Goal: Check status: Check status

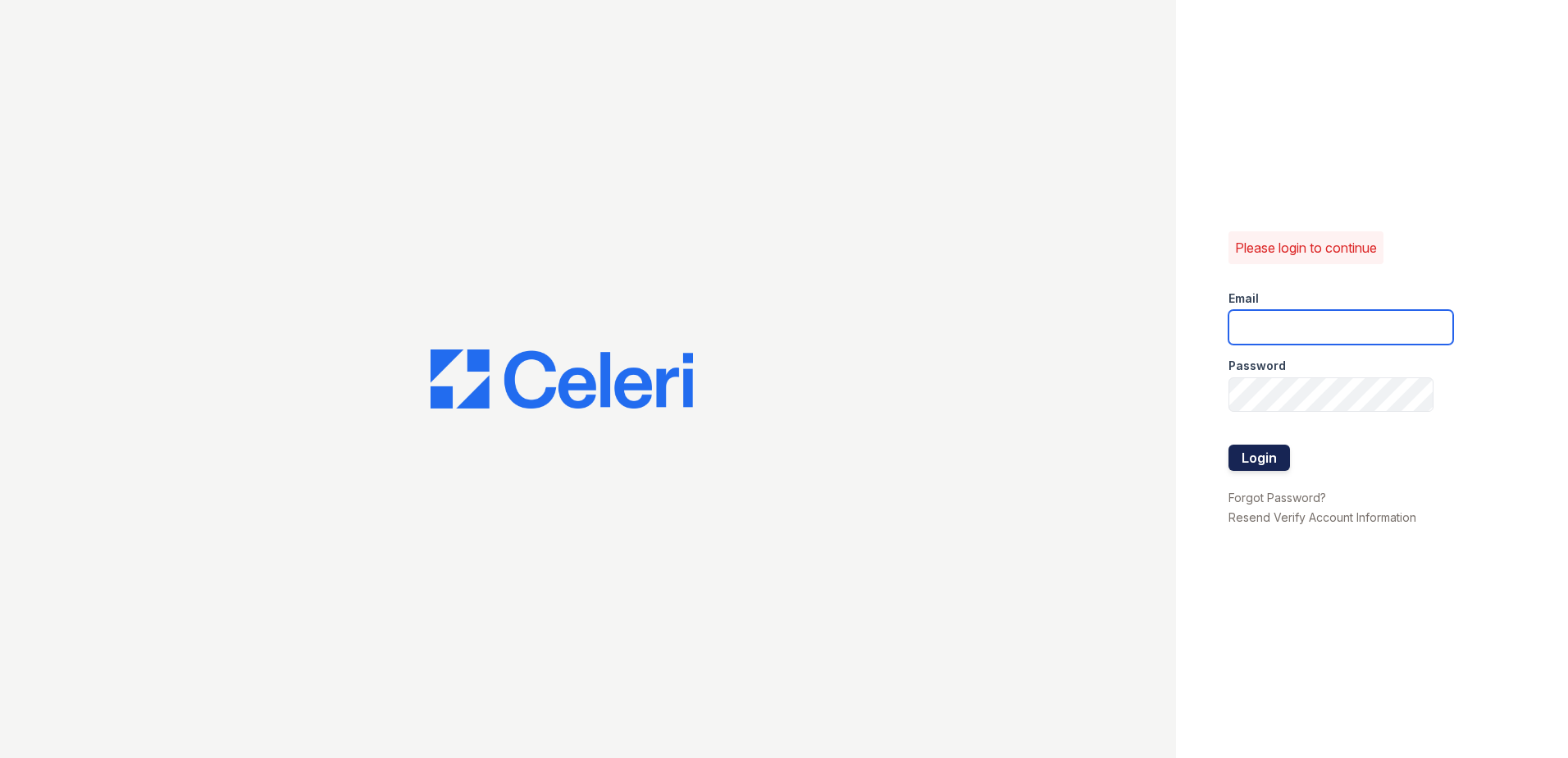
type input "arrivewestborough@trinity-pm.com"
click at [1257, 448] on button "Login" at bounding box center [1260, 457] width 61 height 26
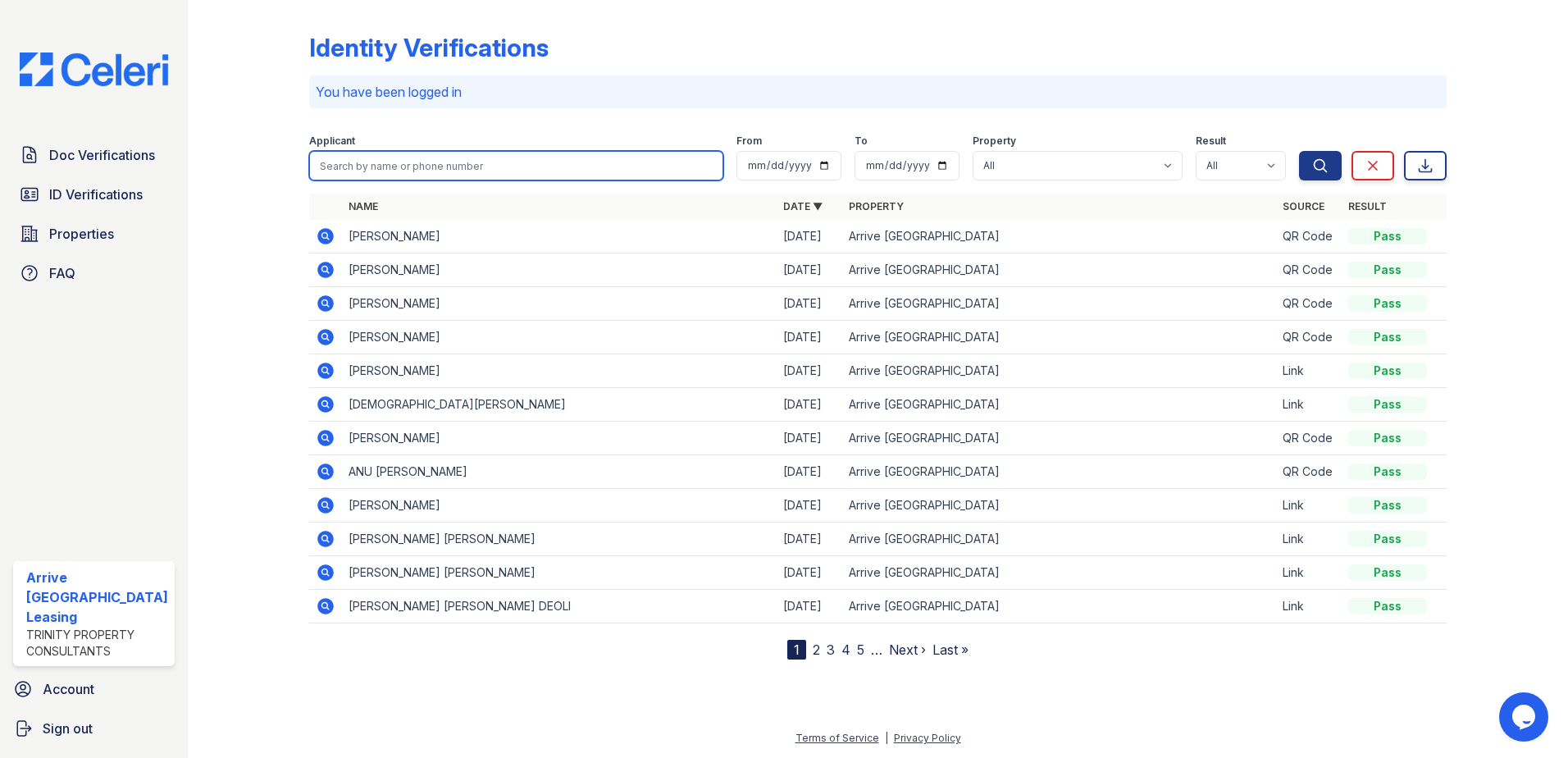
click at [391, 156] on input "search" at bounding box center [517, 166] width 415 height 30
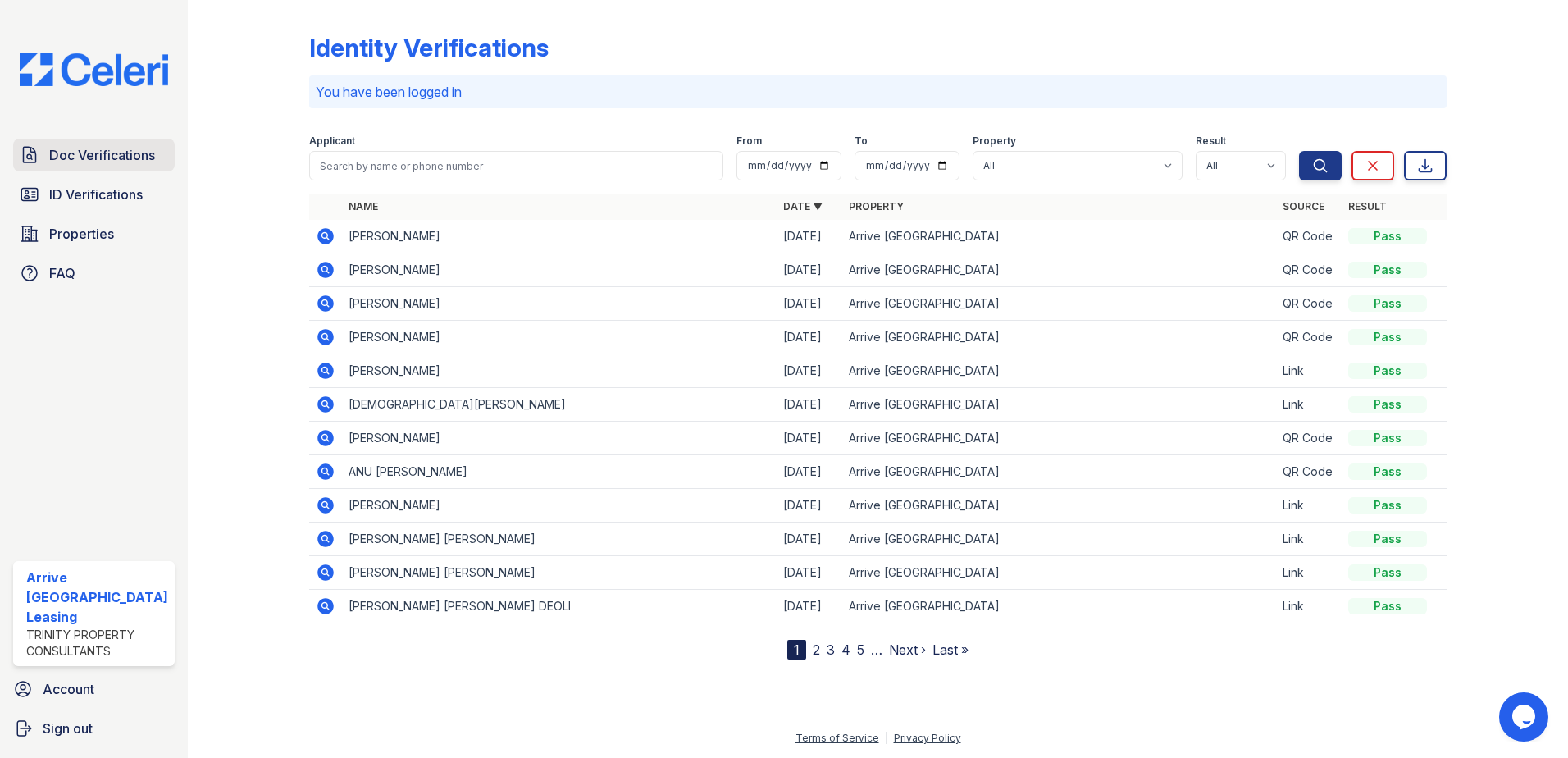
click at [79, 146] on span "Doc Verifications" at bounding box center [102, 155] width 106 height 20
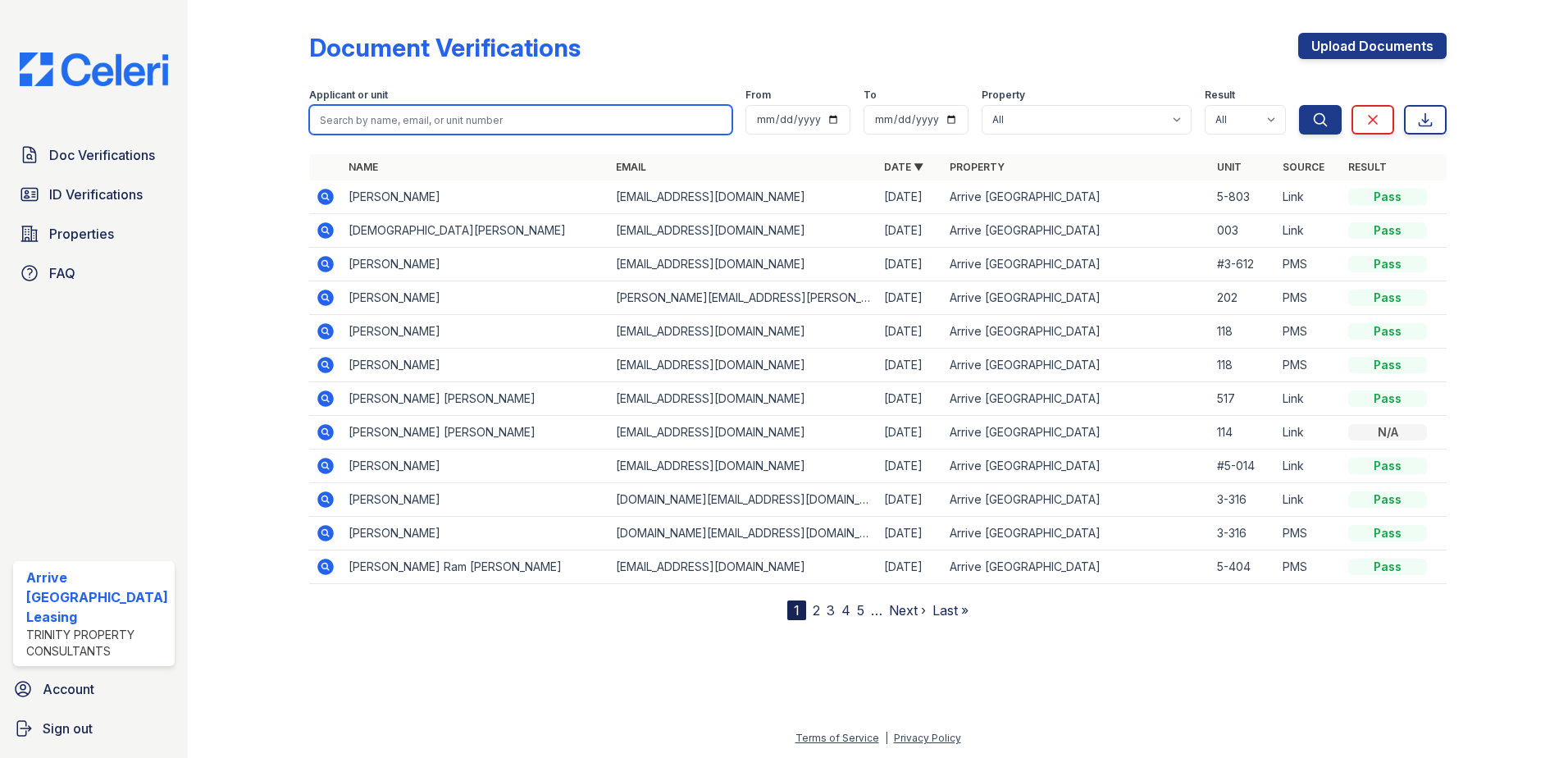
click at [466, 120] on input "search" at bounding box center [521, 120] width 423 height 30
type input "f"
type input "sana"
click at [1299, 105] on button "Search" at bounding box center [1320, 120] width 43 height 30
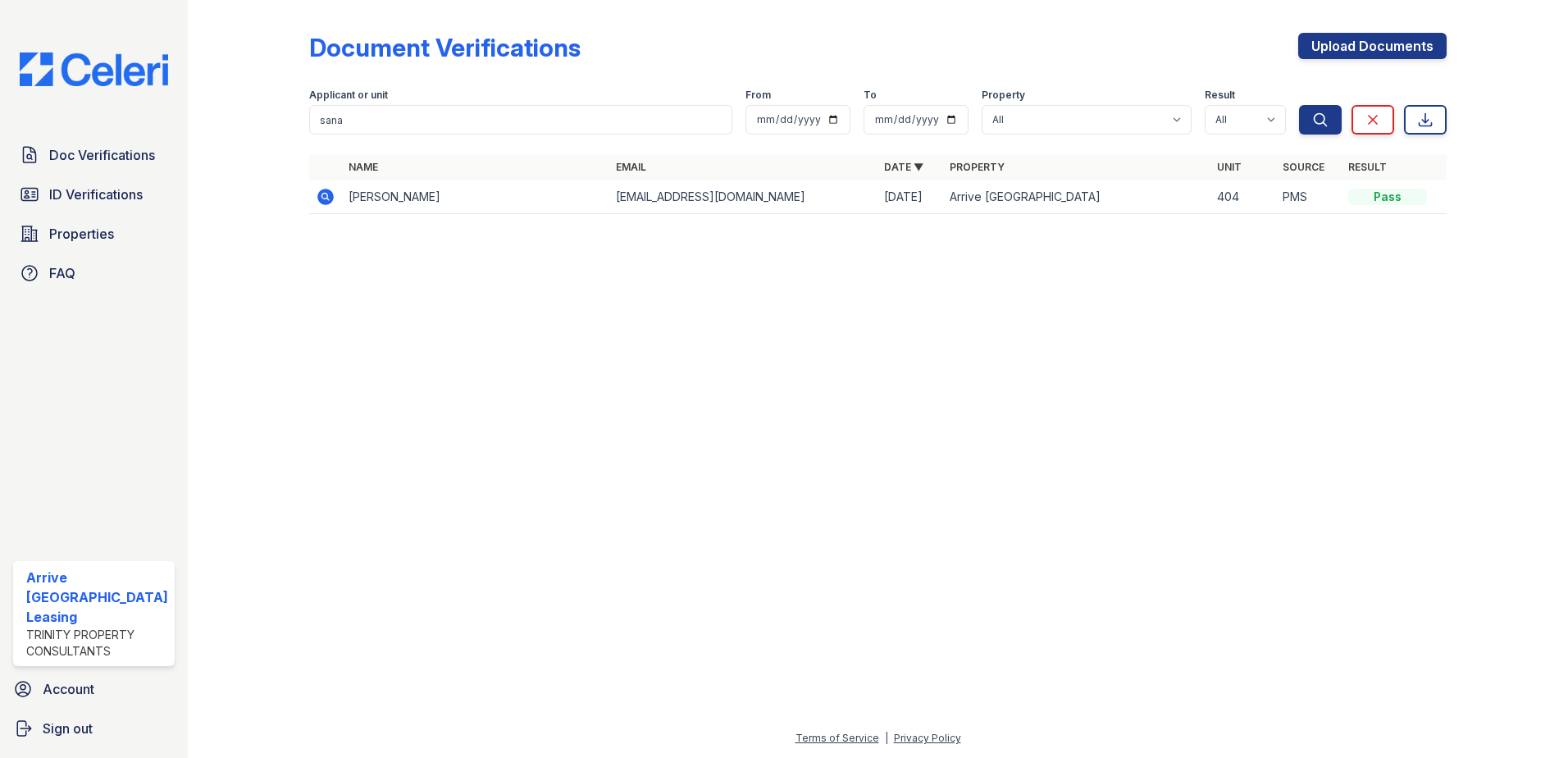
click at [325, 192] on icon at bounding box center [325, 196] width 17 height 17
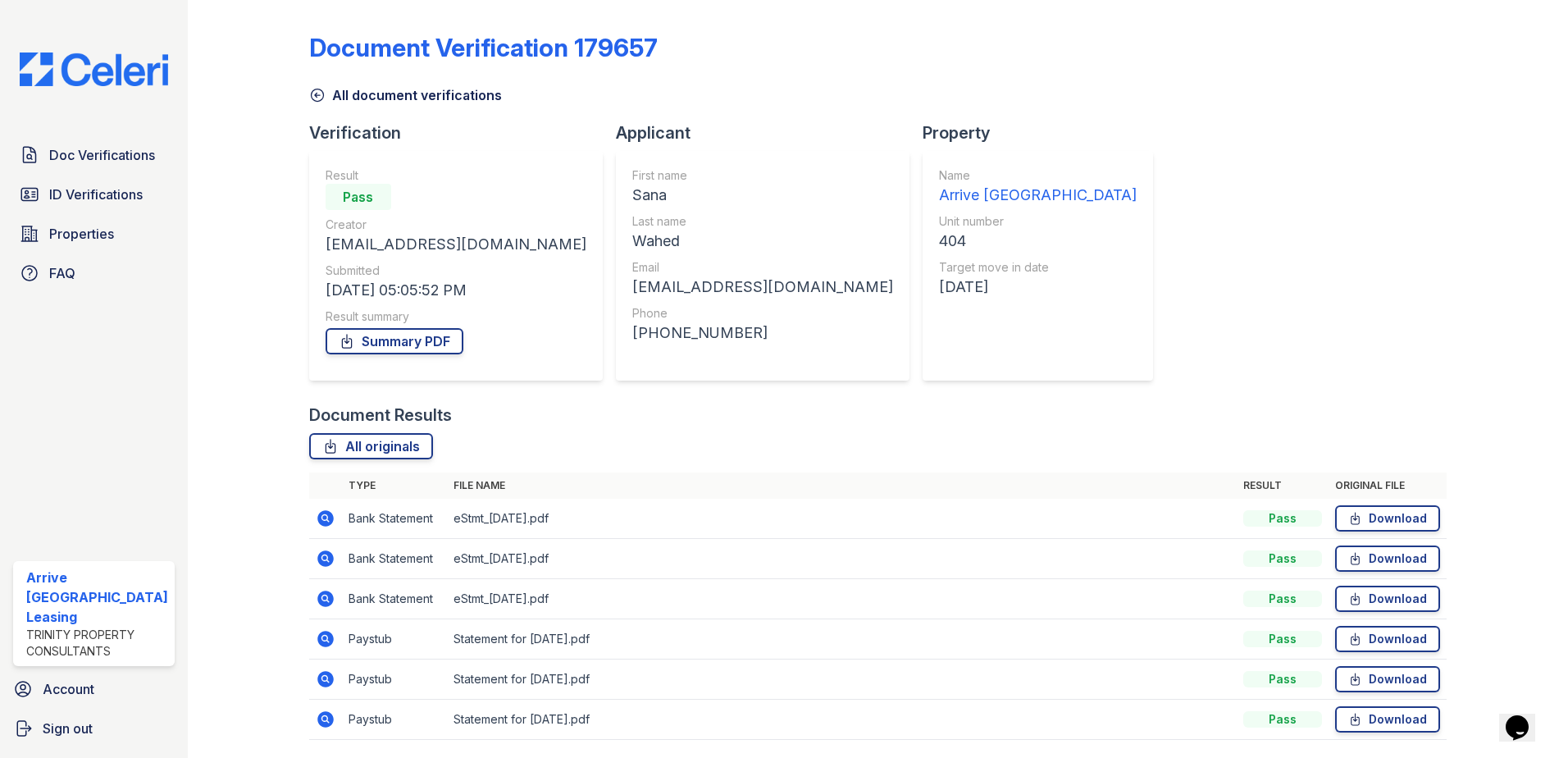
scroll to position [55, 0]
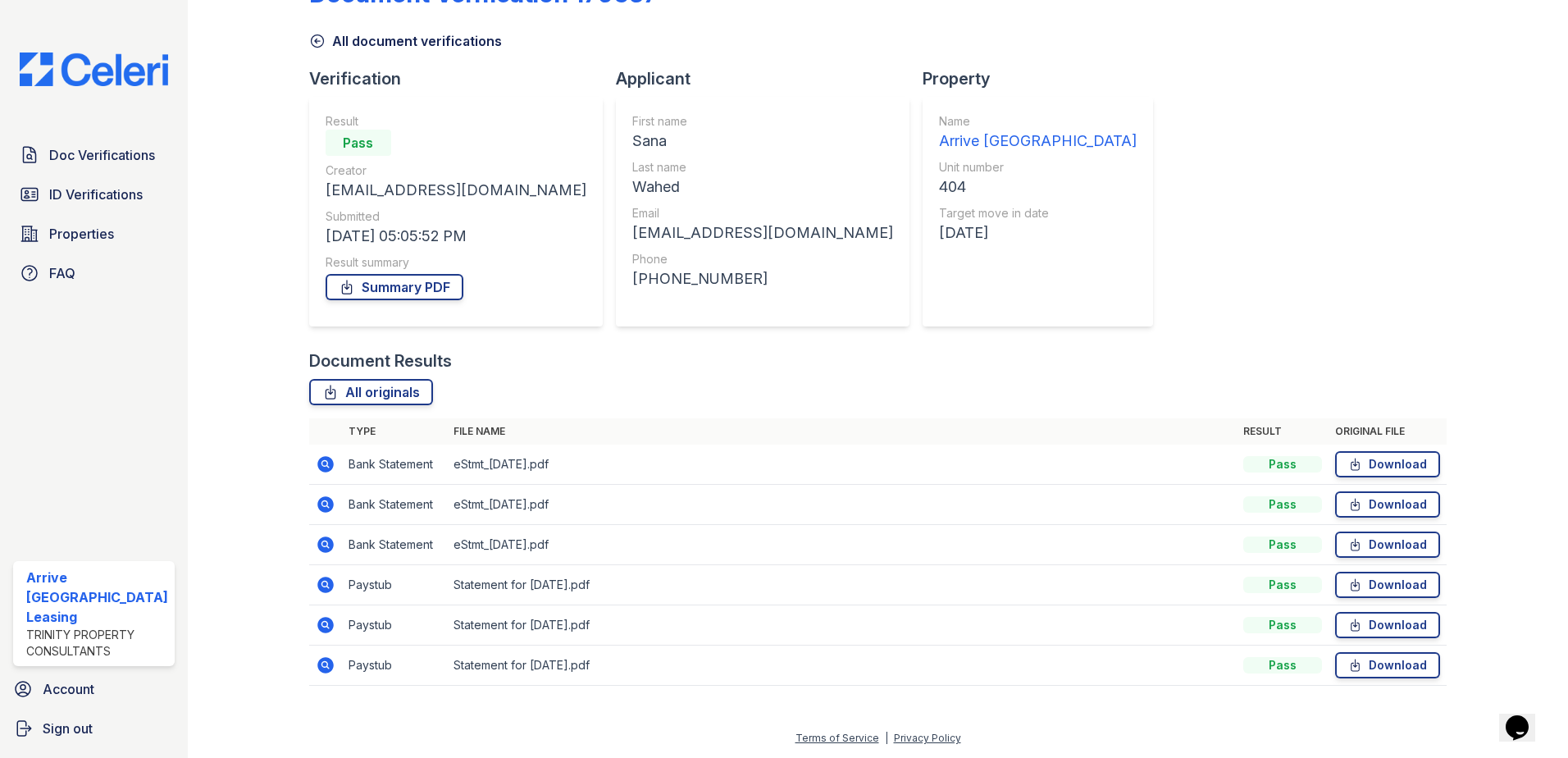
click at [327, 547] on icon at bounding box center [325, 545] width 17 height 17
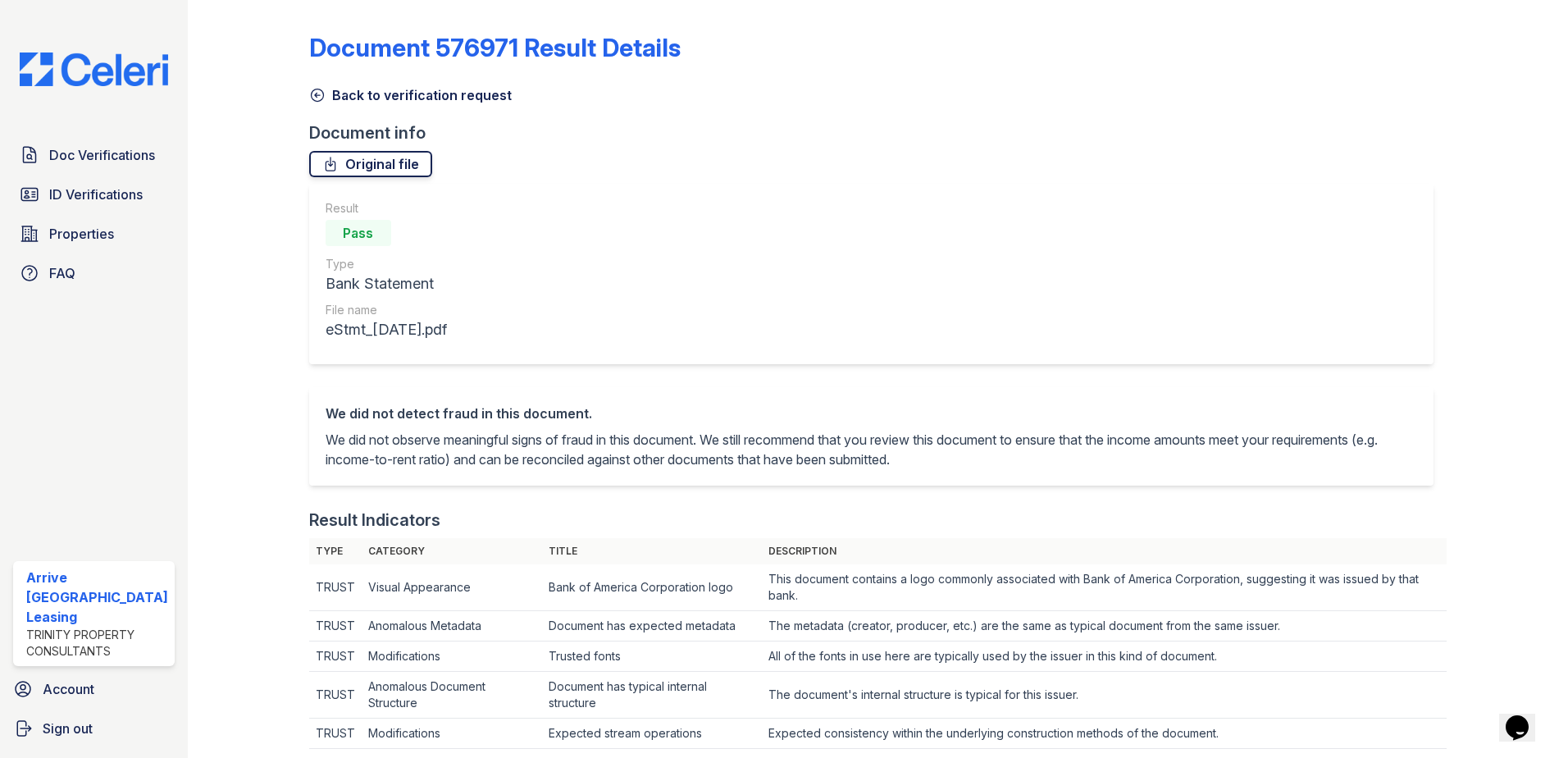
click at [372, 174] on link "Original file" at bounding box center [371, 164] width 123 height 26
click at [320, 93] on icon at bounding box center [316, 95] width 12 height 12
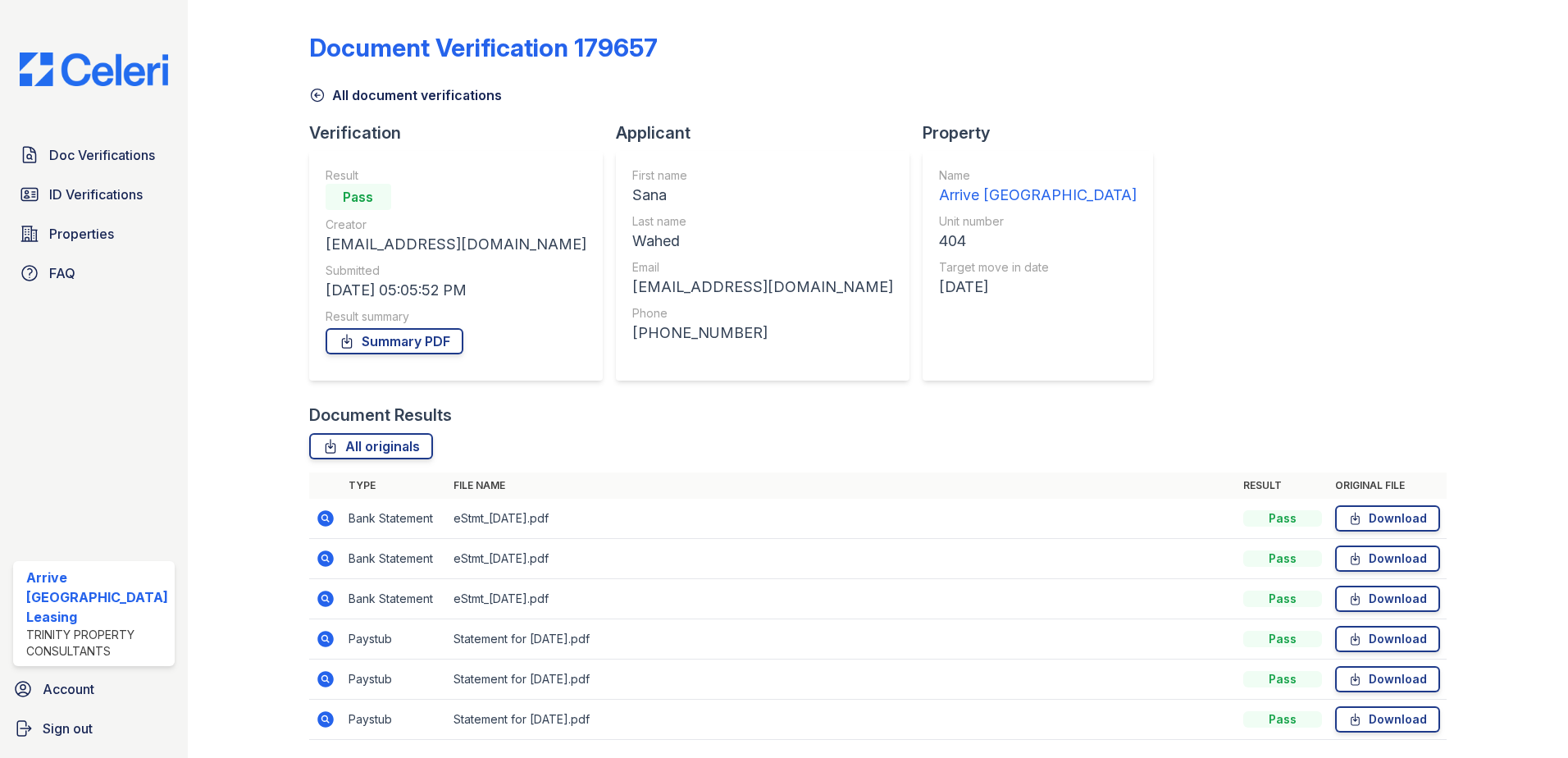
click at [319, 566] on icon at bounding box center [325, 559] width 20 height 20
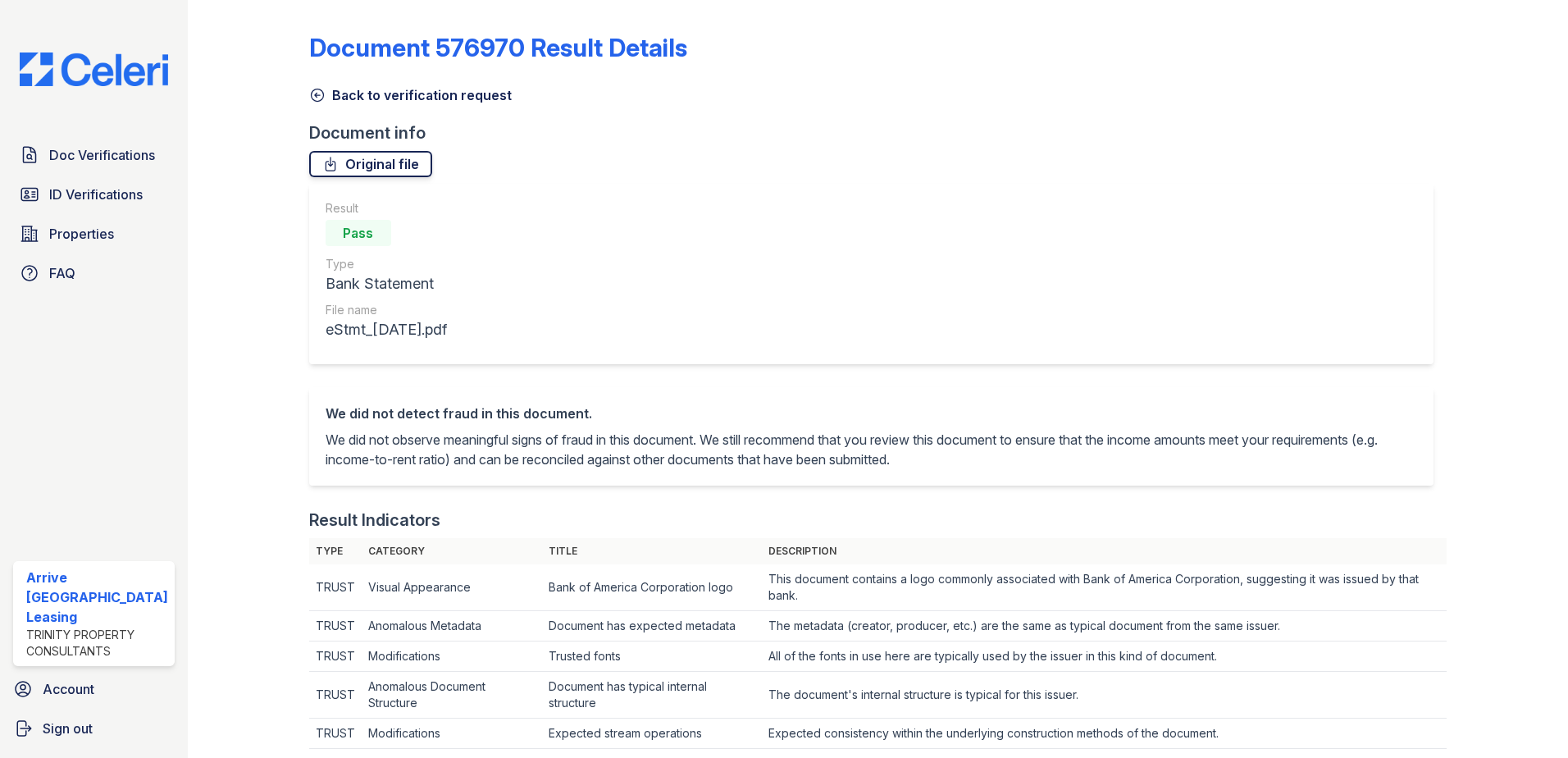
click at [352, 153] on link "Original file" at bounding box center [371, 164] width 123 height 26
click at [321, 102] on icon at bounding box center [317, 95] width 17 height 17
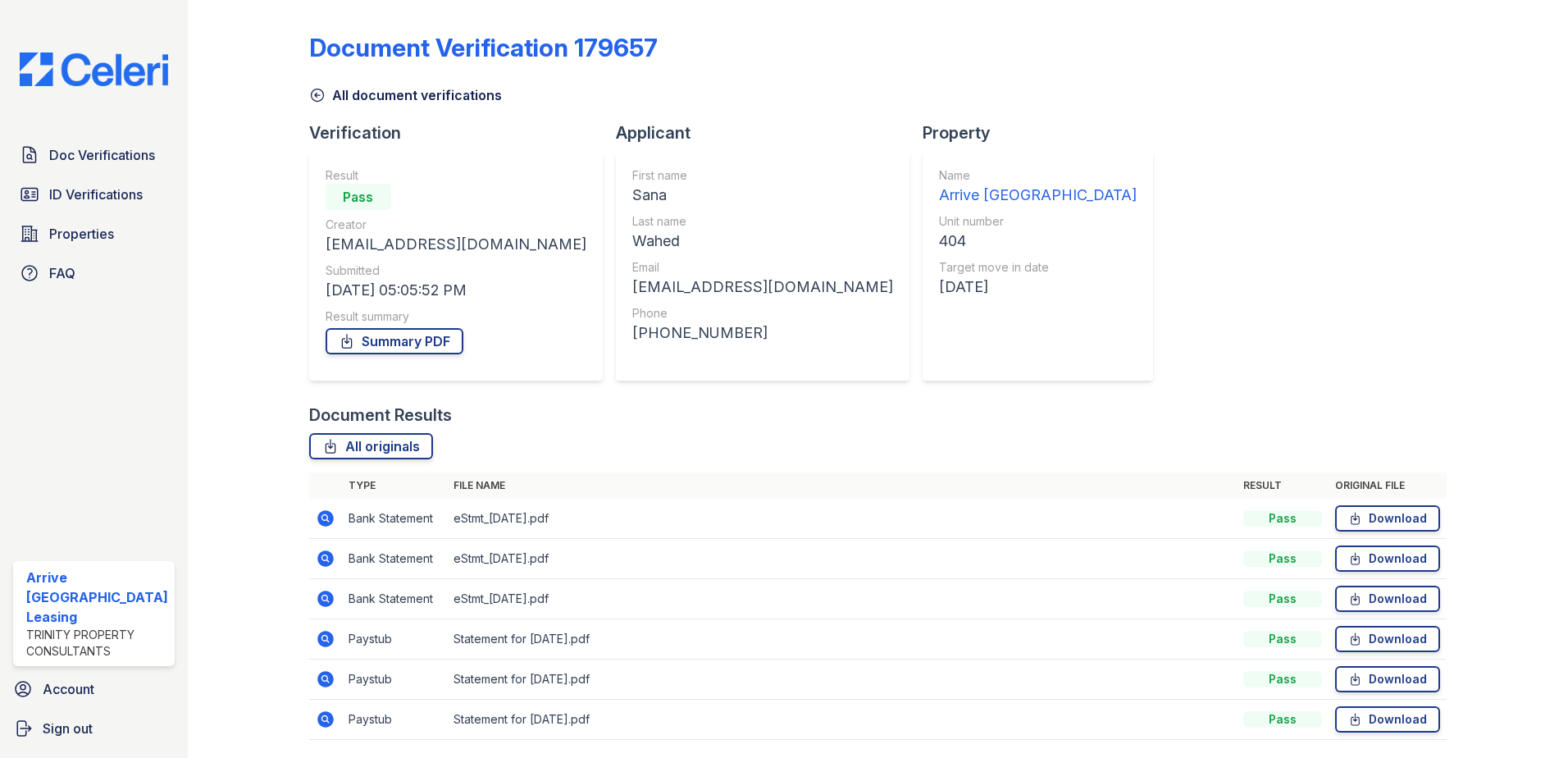
click at [318, 515] on icon at bounding box center [325, 518] width 17 height 17
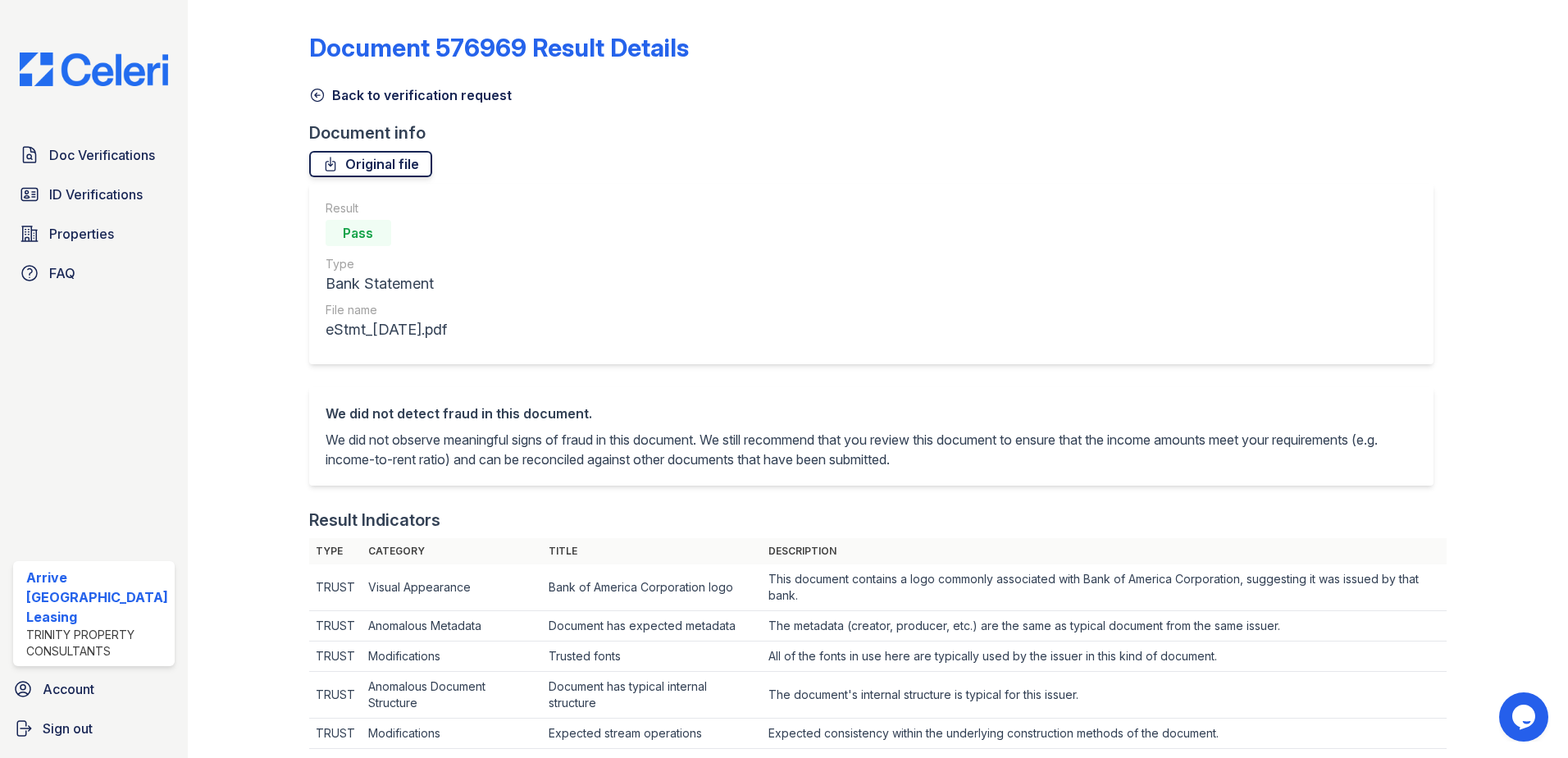
click at [334, 159] on icon at bounding box center [330, 164] width 17 height 17
click at [310, 94] on icon at bounding box center [316, 95] width 12 height 12
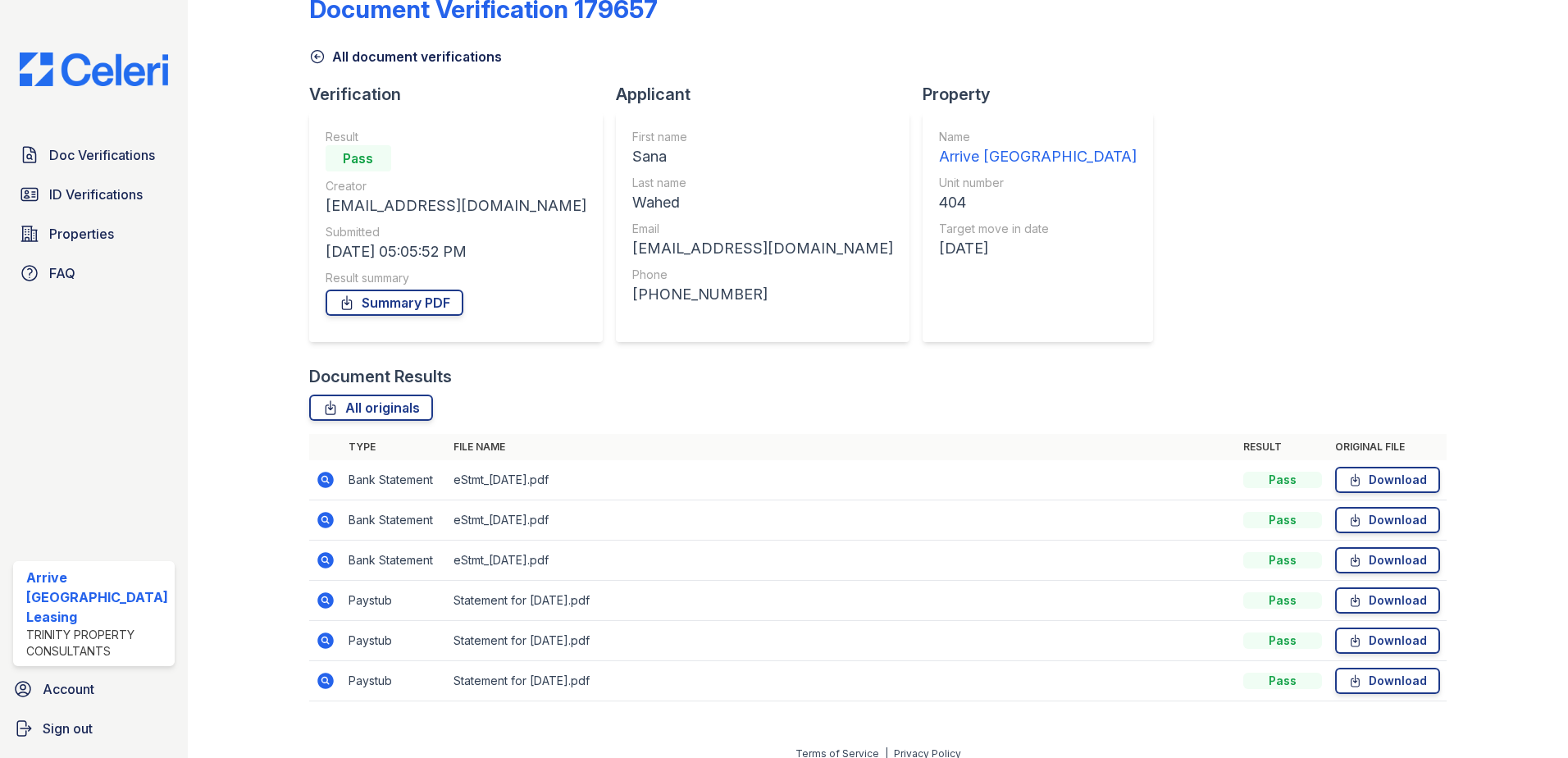
scroll to position [55, 0]
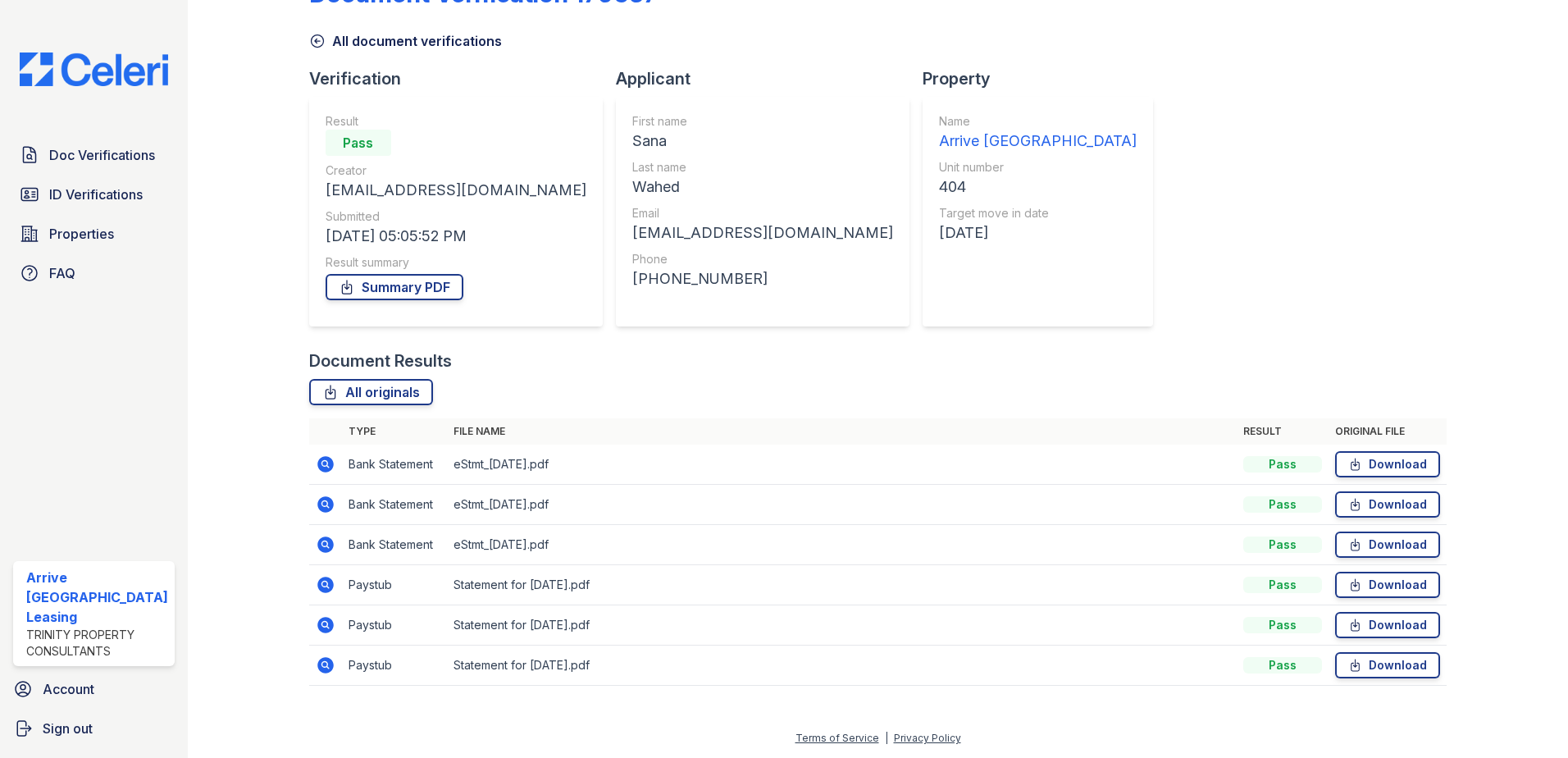
click at [330, 623] on icon at bounding box center [325, 625] width 20 height 20
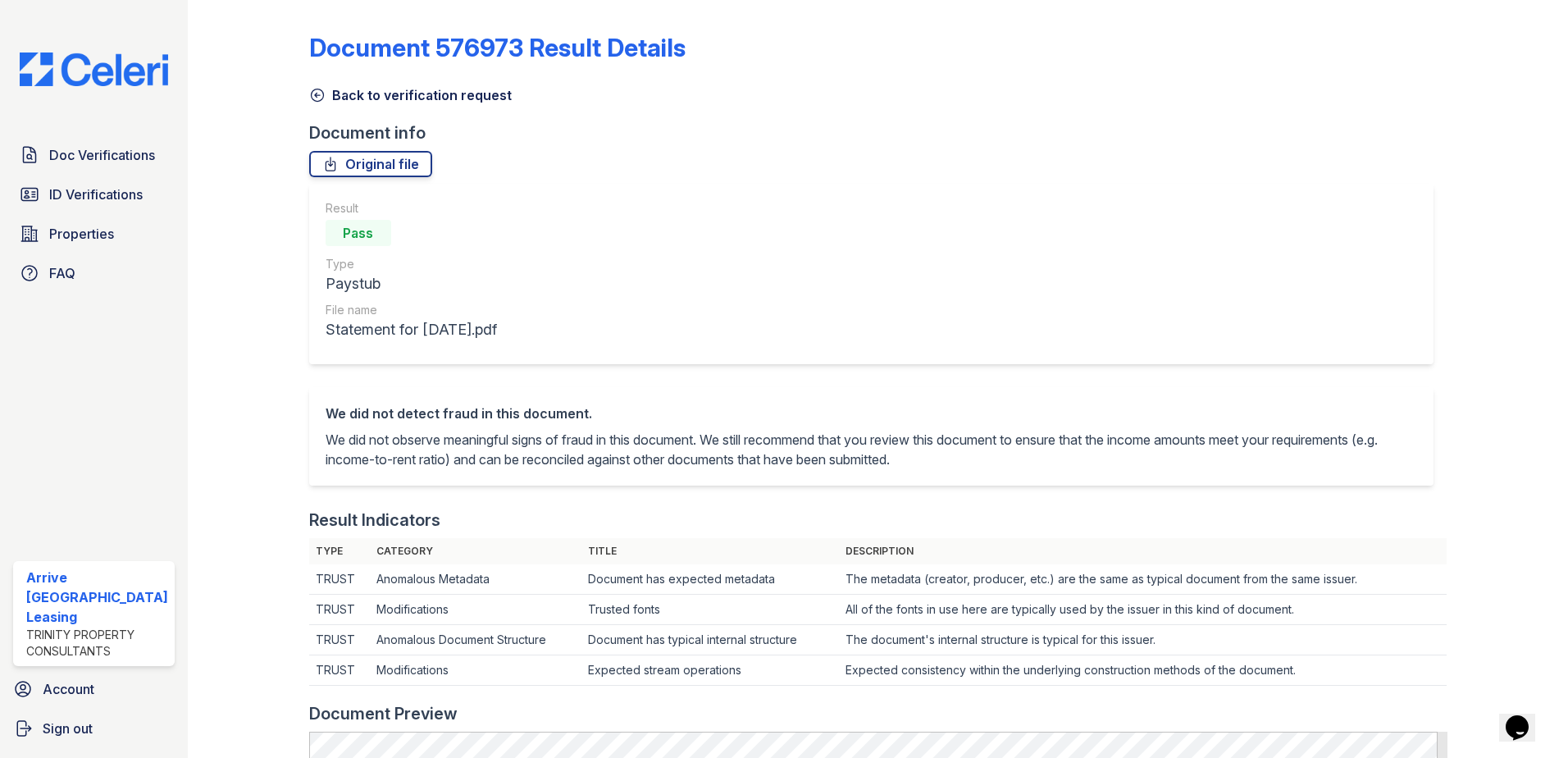
click at [354, 147] on div "Document 576973 Result Details Back to verification request Document info Origi…" at bounding box center [879, 748] width 1139 height 1483
click at [357, 158] on link "Original file" at bounding box center [371, 164] width 123 height 26
